Goal: Browse casually: Explore the website without a specific task or goal

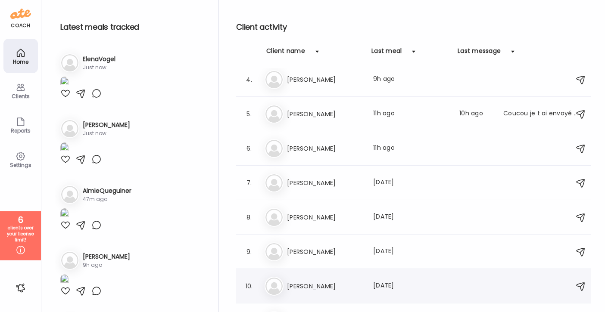
scroll to position [303, 0]
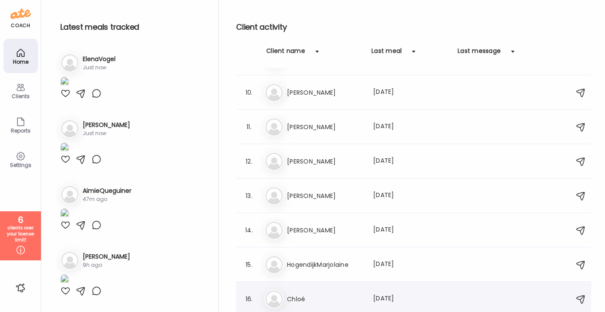
click at [324, 296] on h3 "Chloé" at bounding box center [325, 299] width 76 height 10
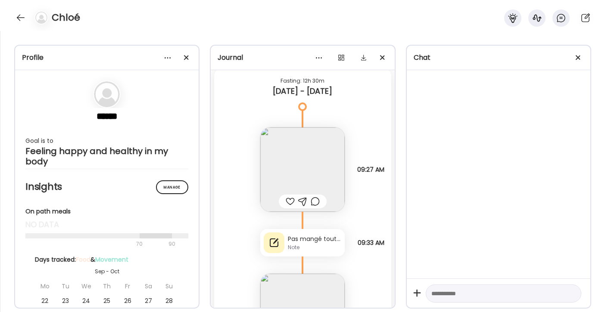
scroll to position [1782, 0]
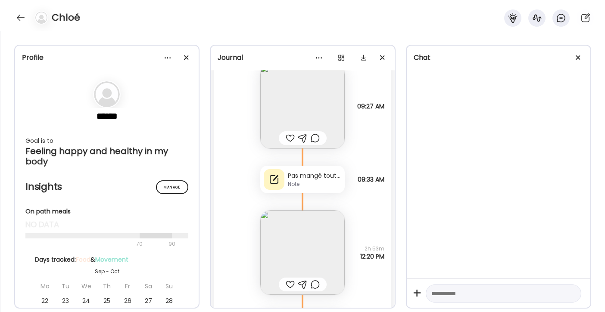
drag, startPoint x: 391, startPoint y: 76, endPoint x: 387, endPoint y: 178, distance: 102.1
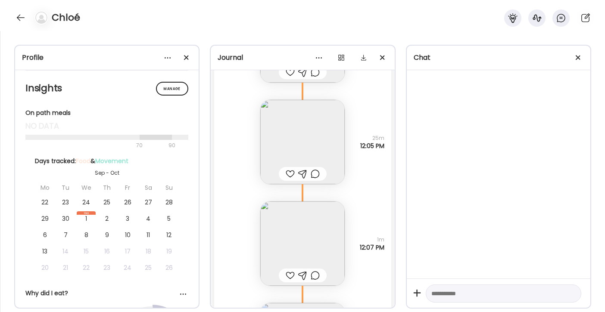
scroll to position [135, 0]
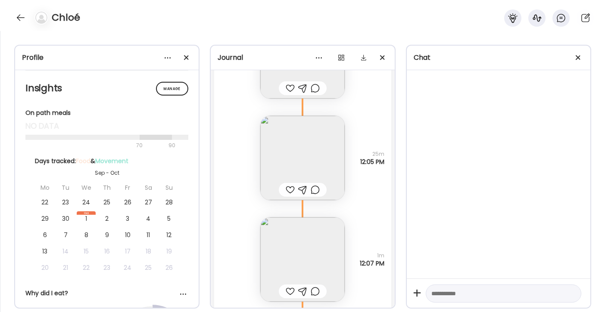
click at [298, 153] on img at bounding box center [302, 158] width 84 height 84
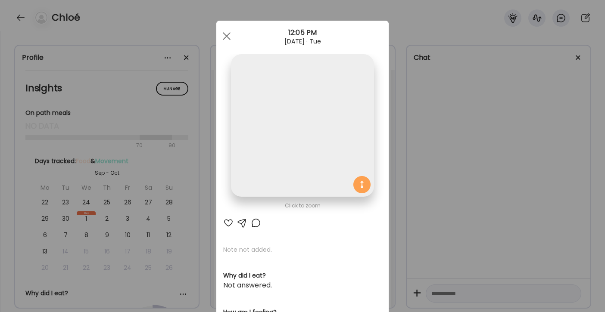
click at [295, 140] on img at bounding box center [302, 125] width 143 height 143
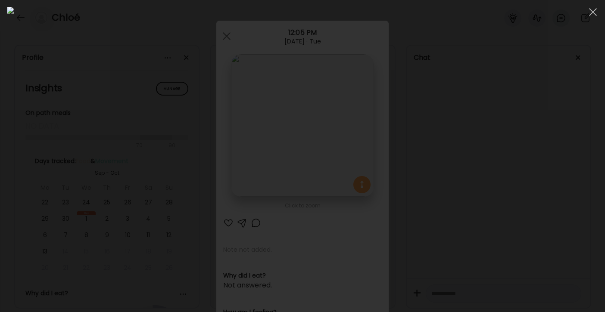
click at [595, 14] on span at bounding box center [593, 12] width 8 height 8
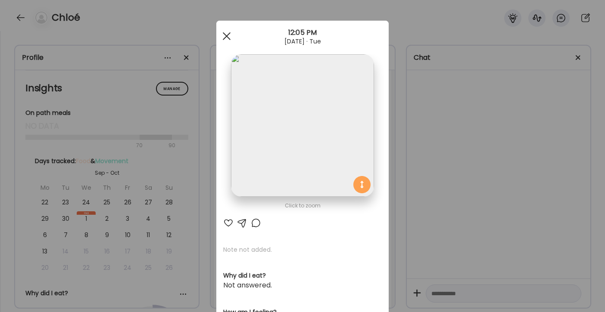
click at [225, 34] on span at bounding box center [227, 36] width 8 height 8
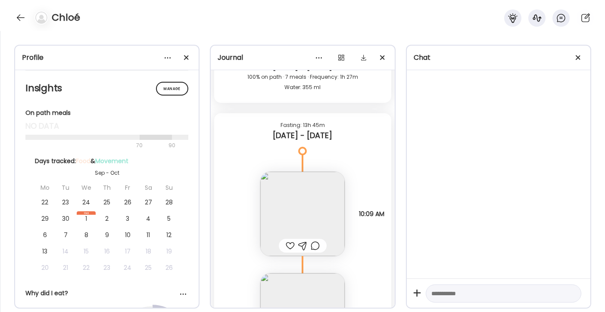
scroll to position [986, 0]
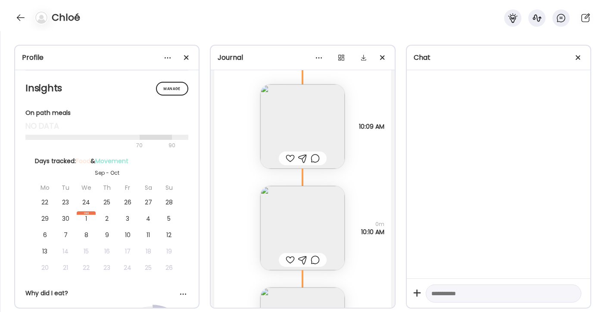
click at [308, 121] on img at bounding box center [302, 126] width 84 height 84
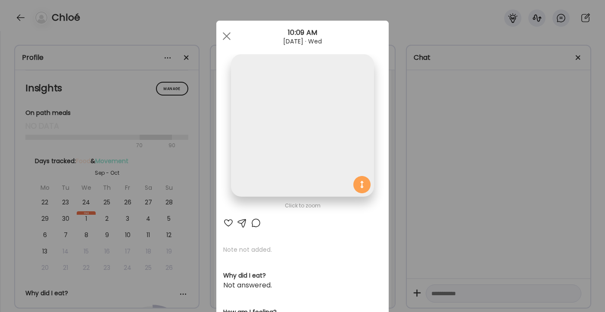
click at [305, 112] on img at bounding box center [302, 125] width 143 height 143
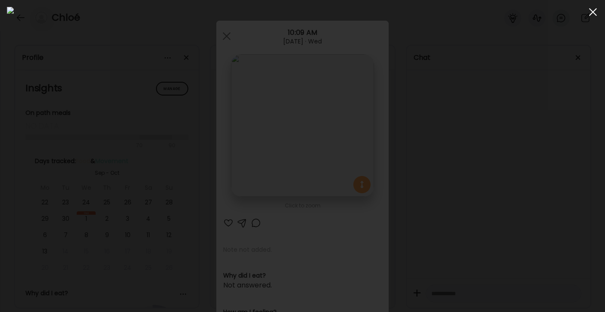
click at [587, 12] on div at bounding box center [592, 11] width 17 height 17
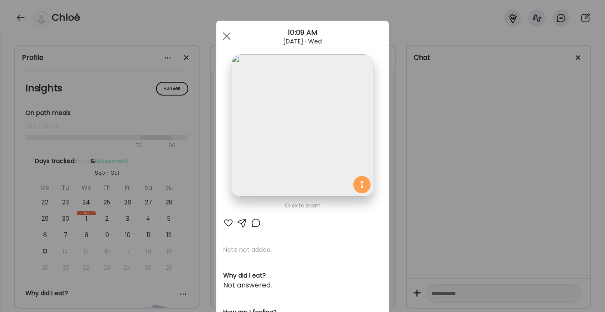
click at [221, 34] on div at bounding box center [226, 36] width 17 height 17
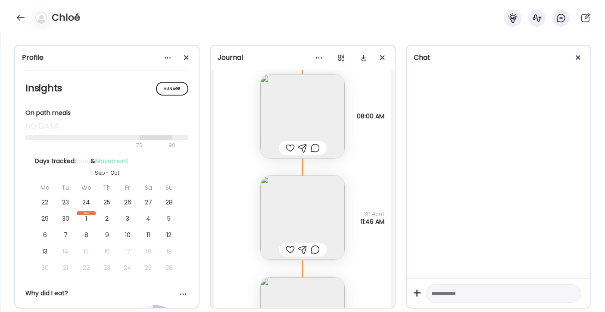
scroll to position [4456, 0]
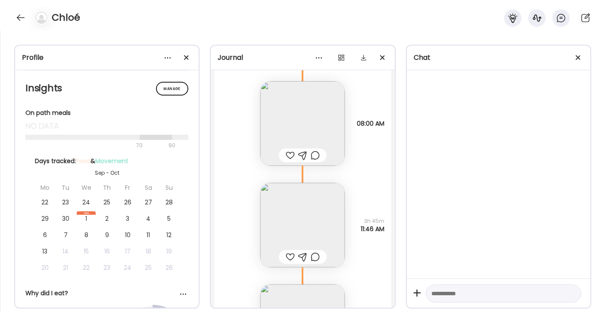
click at [305, 233] on img at bounding box center [302, 225] width 84 height 84
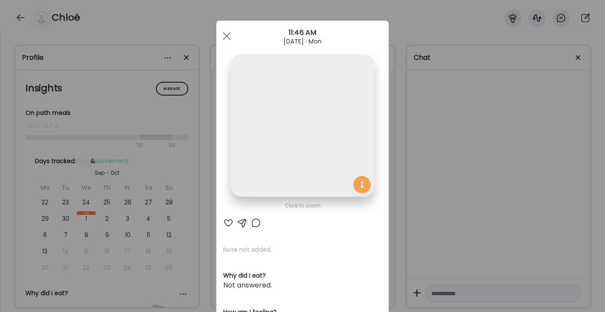
click at [295, 175] on img at bounding box center [302, 125] width 143 height 143
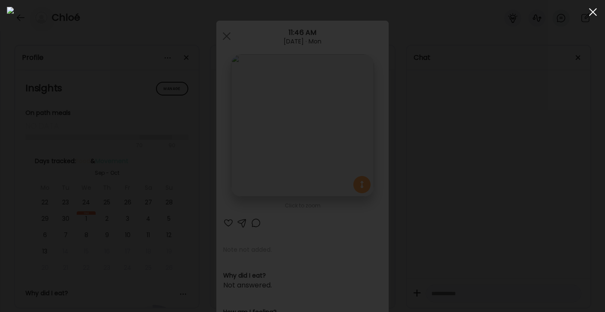
click at [592, 12] on span at bounding box center [593, 12] width 8 height 8
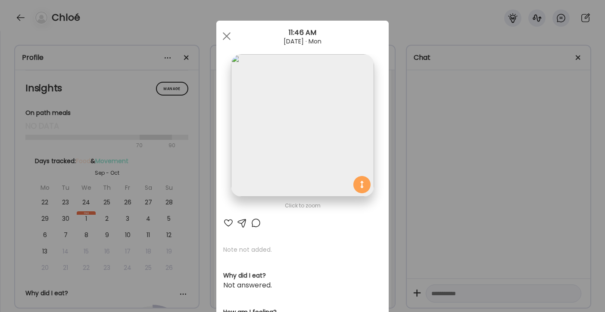
click at [328, 93] on img at bounding box center [302, 125] width 143 height 143
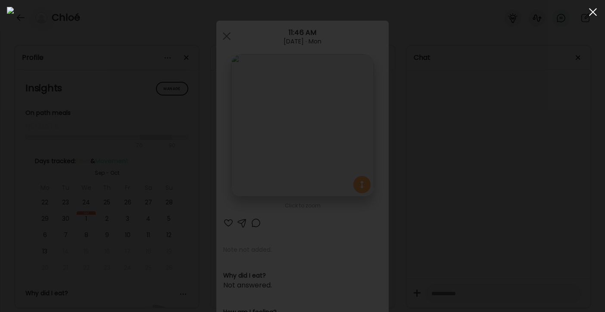
click at [593, 15] on div at bounding box center [592, 11] width 17 height 17
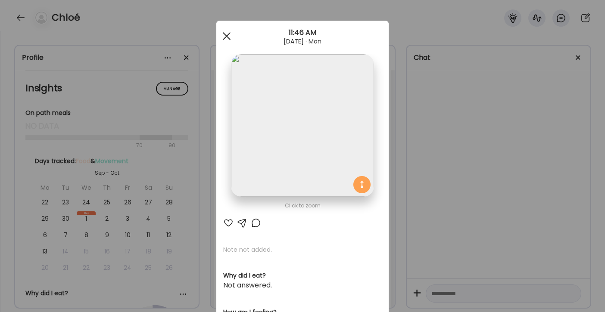
click at [229, 39] on div at bounding box center [226, 36] width 17 height 17
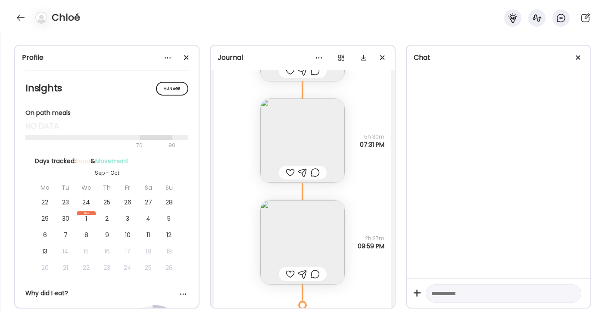
scroll to position [3325, 0]
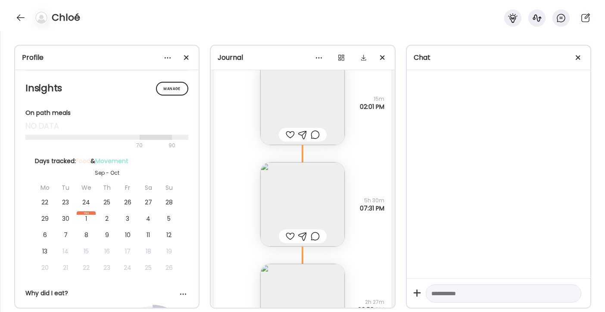
click at [297, 211] on img at bounding box center [302, 204] width 84 height 84
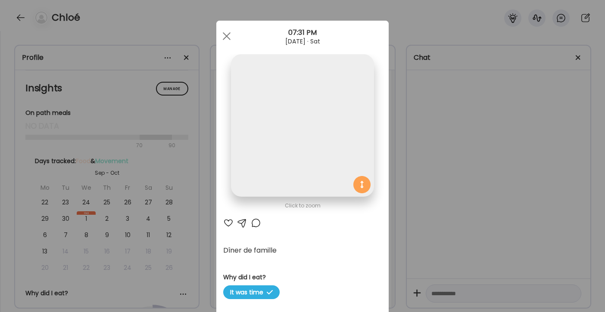
click at [295, 154] on img at bounding box center [302, 125] width 143 height 143
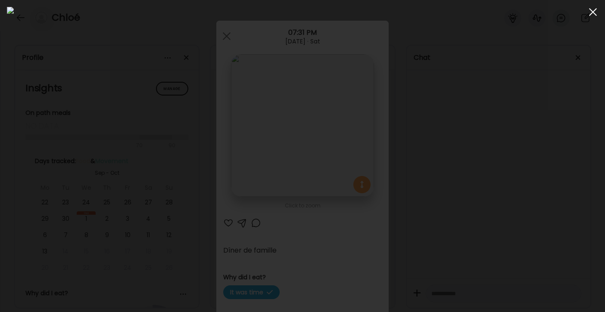
click at [595, 12] on div at bounding box center [592, 11] width 17 height 17
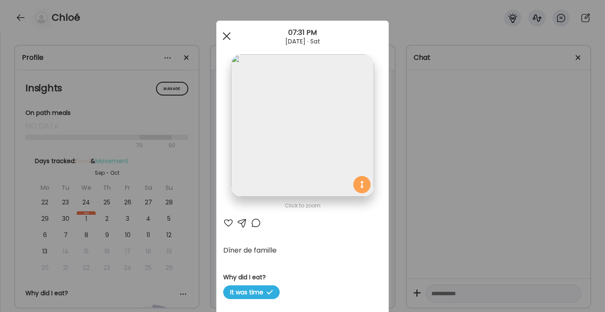
click at [230, 35] on div at bounding box center [226, 36] width 17 height 17
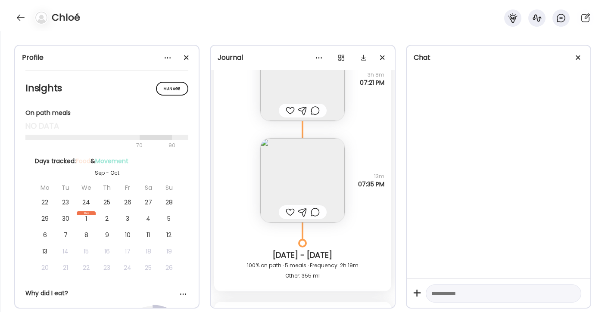
scroll to position [2681, 0]
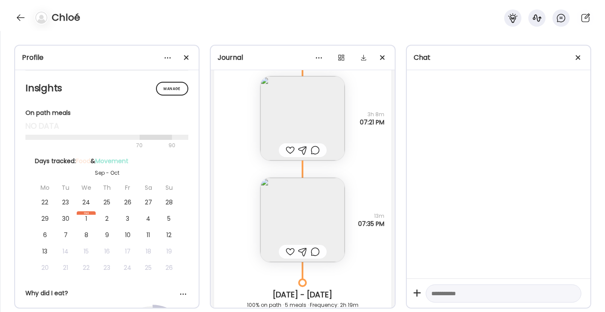
click at [301, 125] on img at bounding box center [302, 118] width 84 height 84
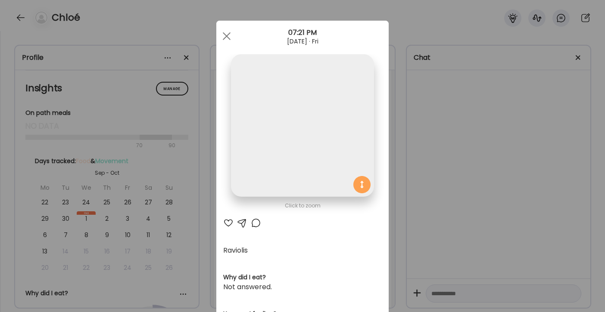
click at [300, 118] on img at bounding box center [302, 125] width 143 height 143
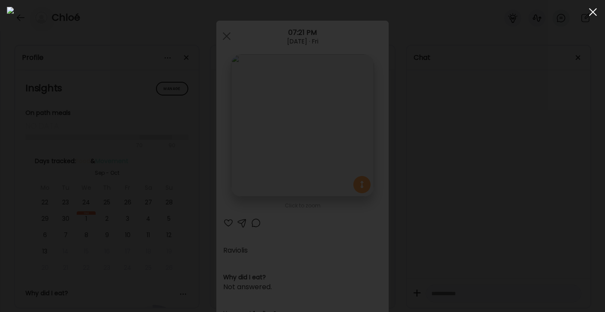
click at [593, 11] on span at bounding box center [593, 12] width 8 height 8
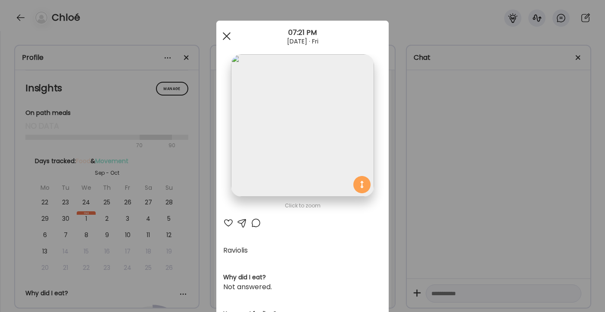
click at [227, 37] on div at bounding box center [226, 36] width 17 height 17
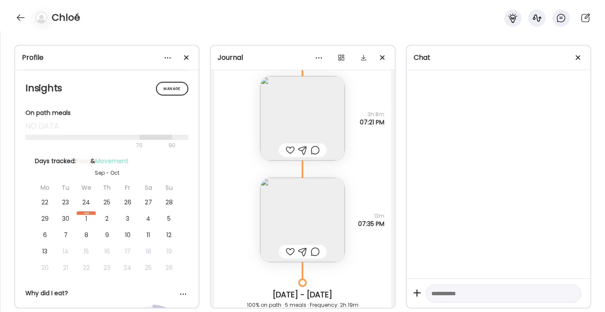
click at [301, 220] on img at bounding box center [302, 220] width 84 height 84
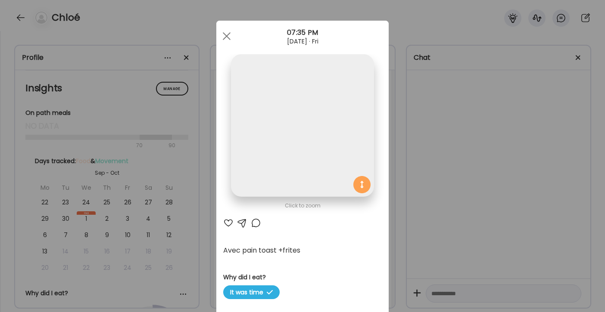
click at [295, 170] on img at bounding box center [302, 125] width 143 height 143
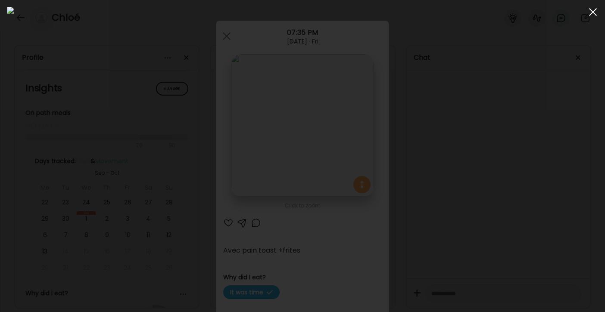
click at [589, 10] on div at bounding box center [592, 11] width 17 height 17
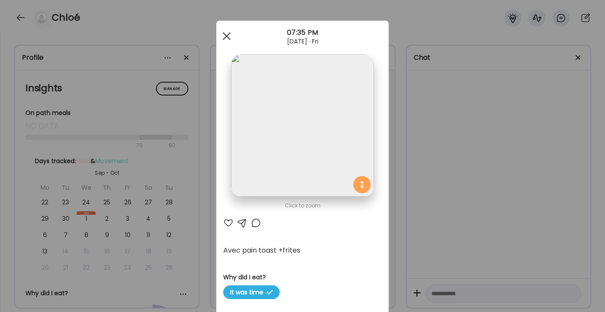
drag, startPoint x: 220, startPoint y: 38, endPoint x: 225, endPoint y: 43, distance: 7.3
click at [220, 38] on div at bounding box center [226, 36] width 17 height 17
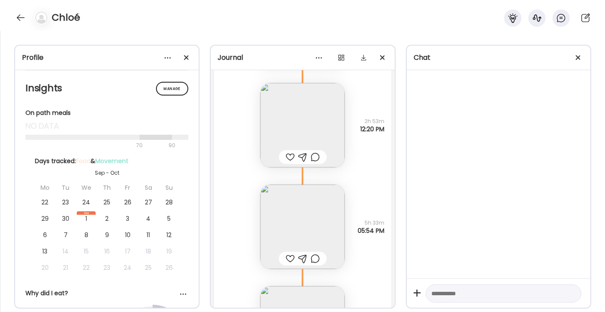
scroll to position [1885, 0]
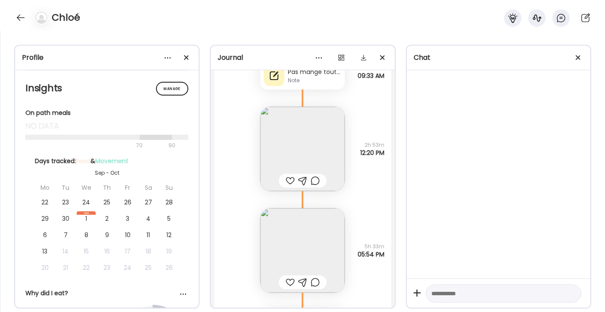
click at [332, 164] on img at bounding box center [302, 149] width 84 height 84
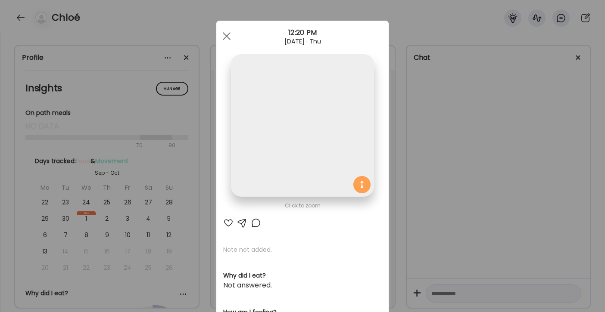
click at [310, 130] on img at bounding box center [302, 125] width 143 height 143
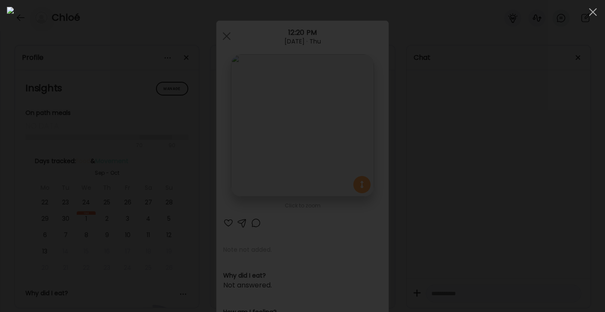
drag, startPoint x: 589, startPoint y: 14, endPoint x: 559, endPoint y: 16, distance: 29.4
click at [589, 14] on div at bounding box center [592, 11] width 17 height 17
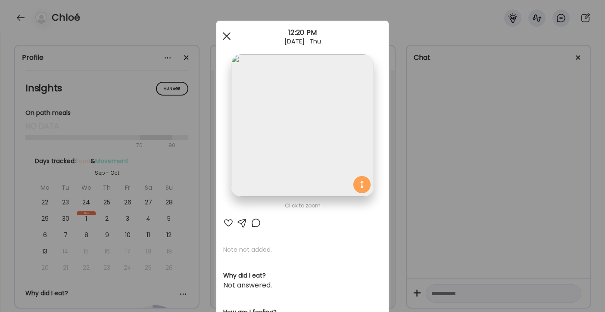
click at [220, 35] on div at bounding box center [226, 36] width 17 height 17
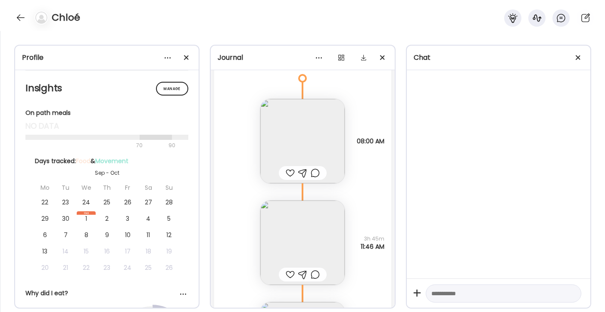
scroll to position [4590, 0]
